Goal: Entertainment & Leisure: Consume media (video, audio)

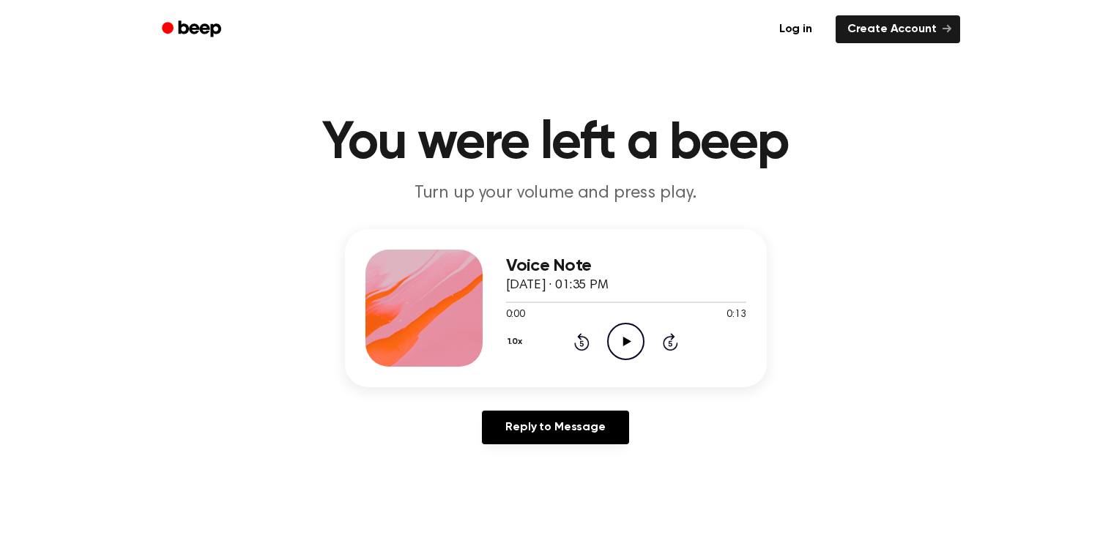
click at [629, 340] on icon "Play Audio" at bounding box center [625, 341] width 37 height 37
click at [614, 360] on icon "Play Audio" at bounding box center [625, 341] width 37 height 37
click at [622, 333] on icon "Play Audio" at bounding box center [625, 341] width 37 height 37
click at [613, 332] on icon "Play Audio" at bounding box center [625, 341] width 37 height 37
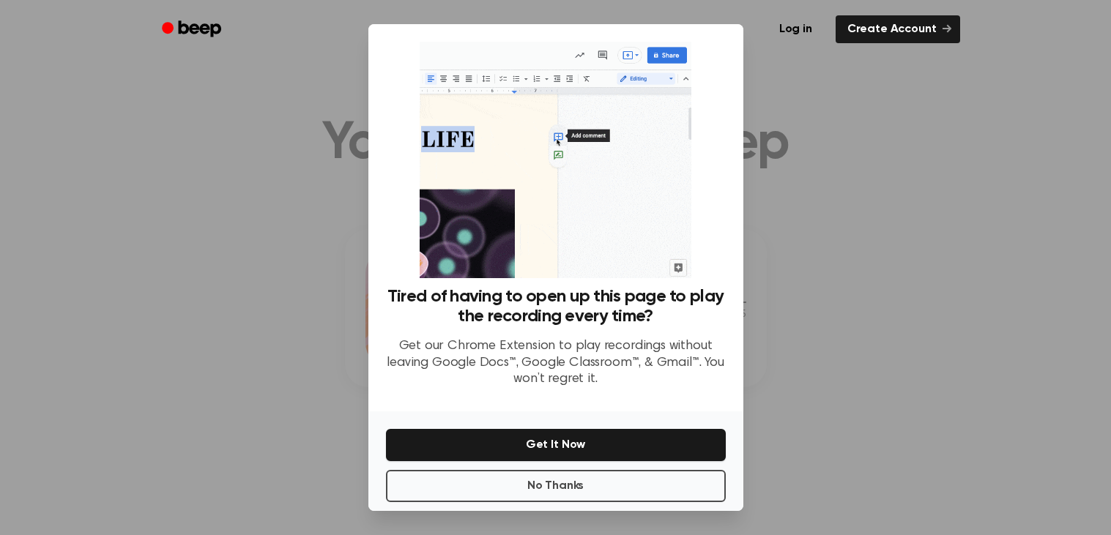
click at [672, 507] on div "No Thanks Get It Now" at bounding box center [555, 462] width 375 height 100
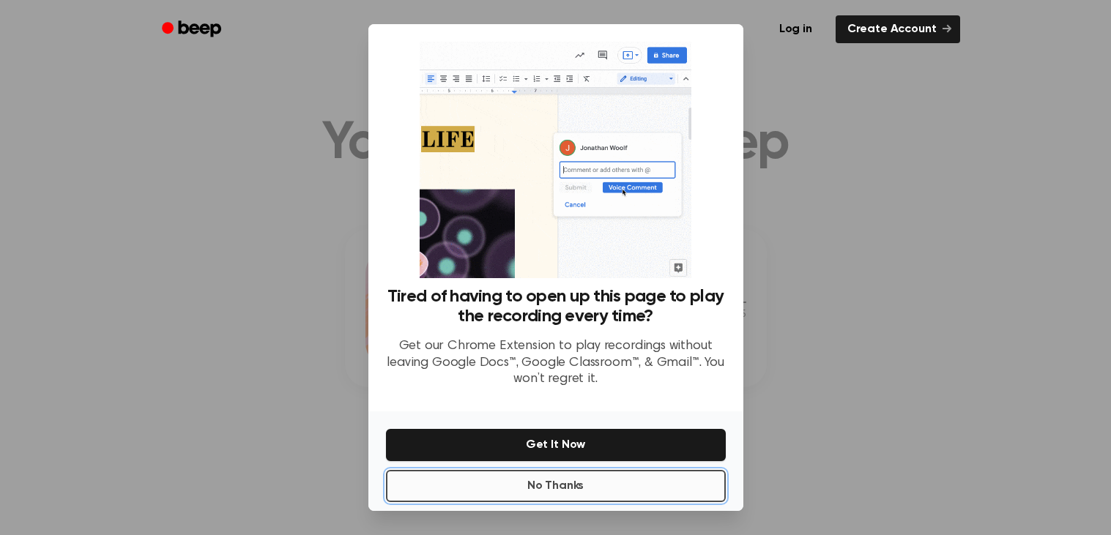
click at [645, 486] on button "No Thanks" at bounding box center [556, 486] width 340 height 32
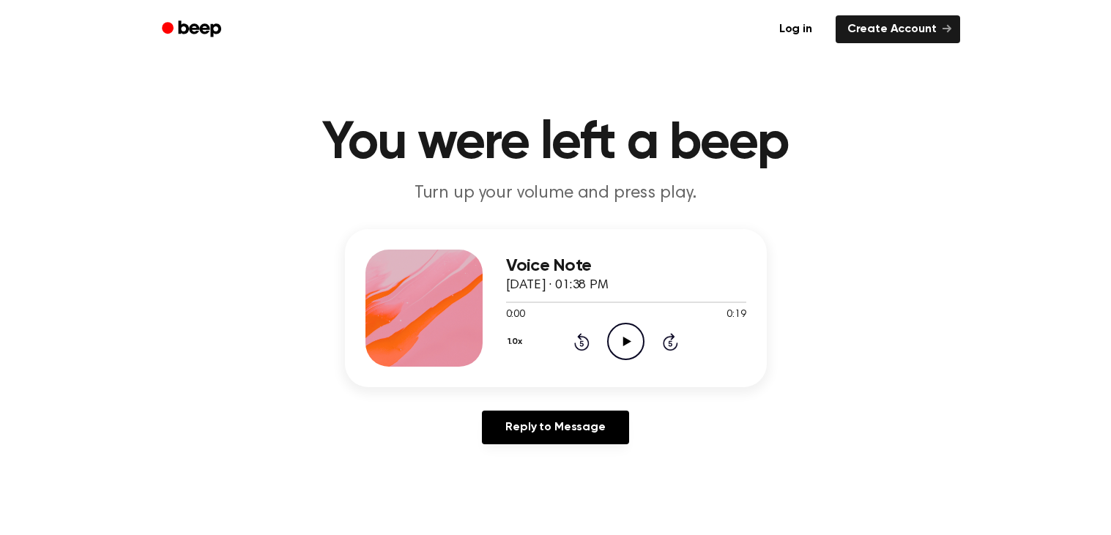
click at [626, 338] on icon "Play Audio" at bounding box center [625, 341] width 37 height 37
click at [625, 355] on icon "Play Audio" at bounding box center [625, 341] width 37 height 37
click at [611, 344] on icon "Play Audio" at bounding box center [625, 341] width 37 height 37
click at [636, 348] on icon "Play Audio" at bounding box center [625, 341] width 37 height 37
click at [617, 353] on icon "Play Audio" at bounding box center [625, 341] width 37 height 37
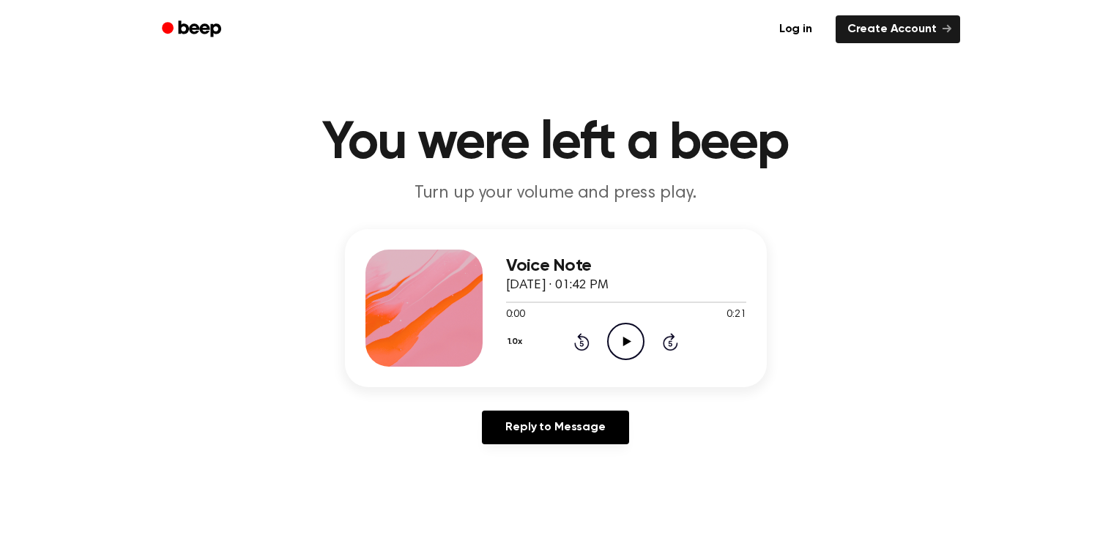
click at [627, 343] on icon at bounding box center [627, 342] width 8 height 10
click at [633, 343] on icon "Play Audio" at bounding box center [625, 341] width 37 height 37
